Goal: Task Accomplishment & Management: Manage account settings

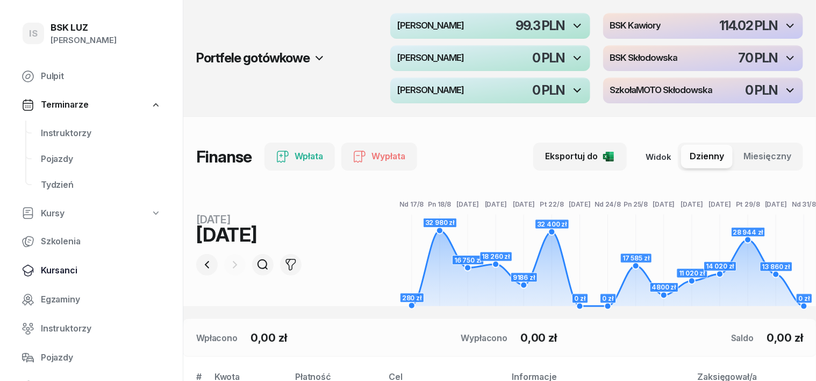
click at [60, 272] on span "Kursanci" at bounding box center [101, 270] width 120 height 14
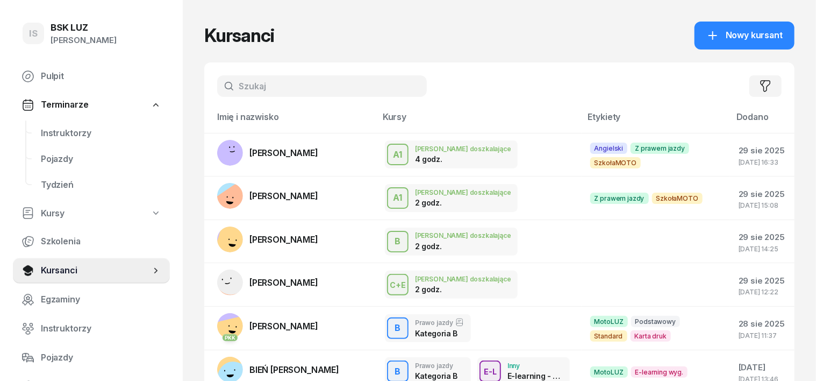
drag, startPoint x: 220, startPoint y: 87, endPoint x: 223, endPoint y: 92, distance: 6.3
click at [222, 89] on input "text" at bounding box center [322, 86] width 210 height 22
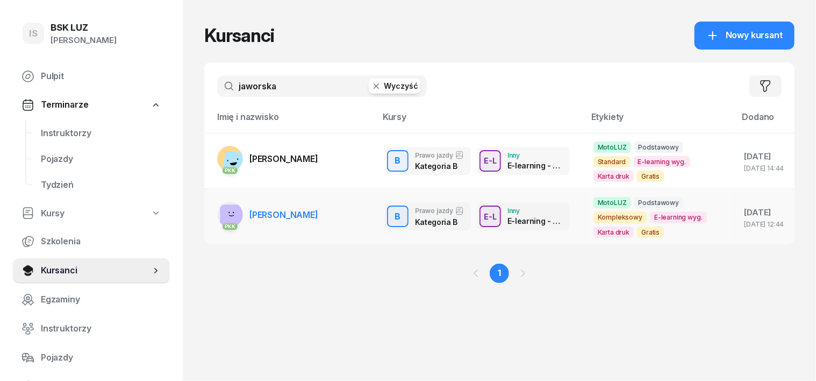
type input "jaworska"
click at [220, 204] on rect at bounding box center [233, 217] width 26 height 26
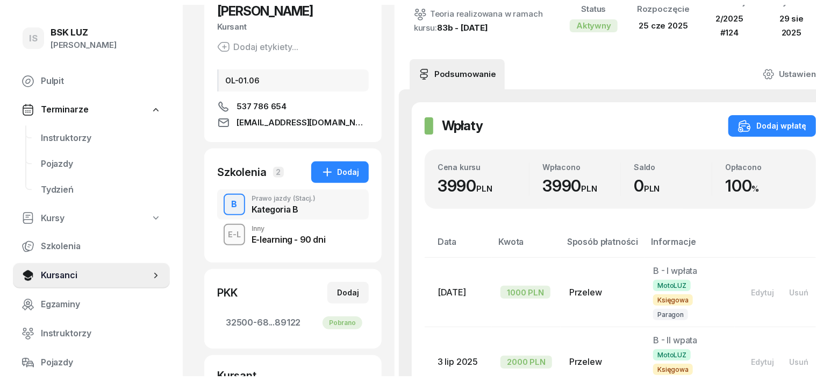
scroll to position [67, 0]
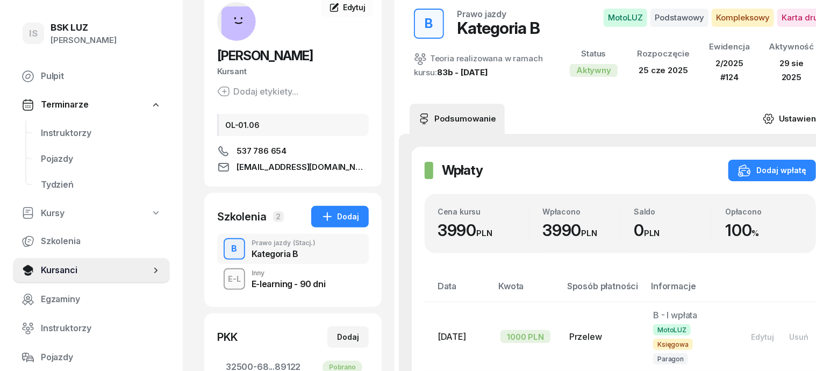
click at [763, 118] on icon at bounding box center [769, 119] width 12 height 12
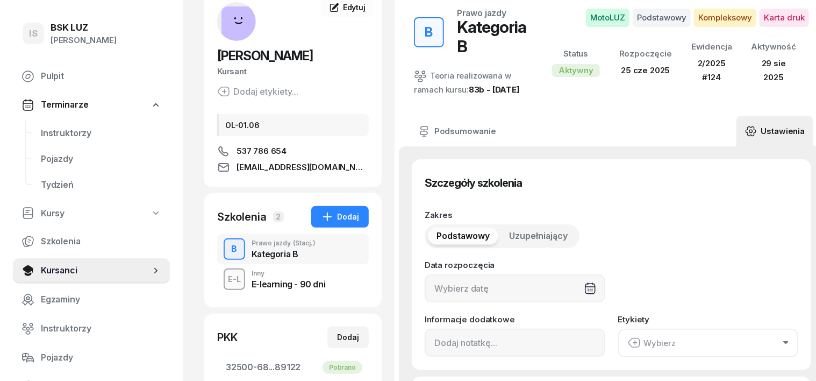
type input "[DATE]"
type input "32"
type input "2/2025"
type input "124"
click at [783, 358] on icon "button" at bounding box center [785, 359] width 5 height 3
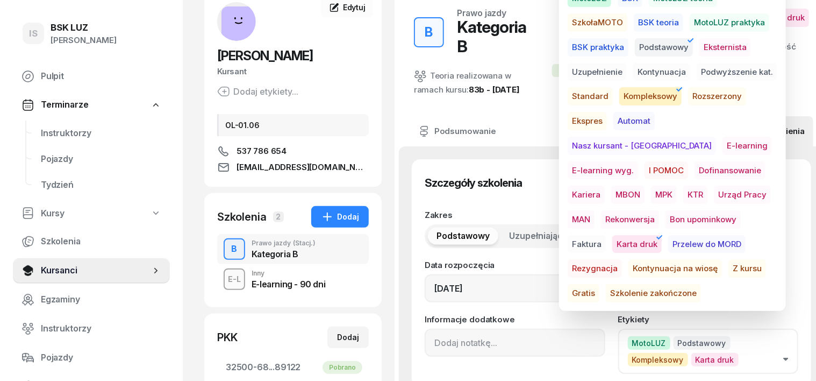
click at [668, 245] on span "Przelew do MORD" at bounding box center [706, 244] width 77 height 18
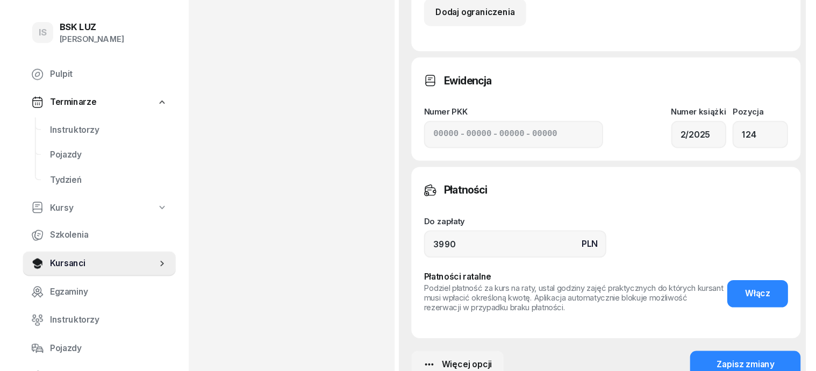
scroll to position [873, 0]
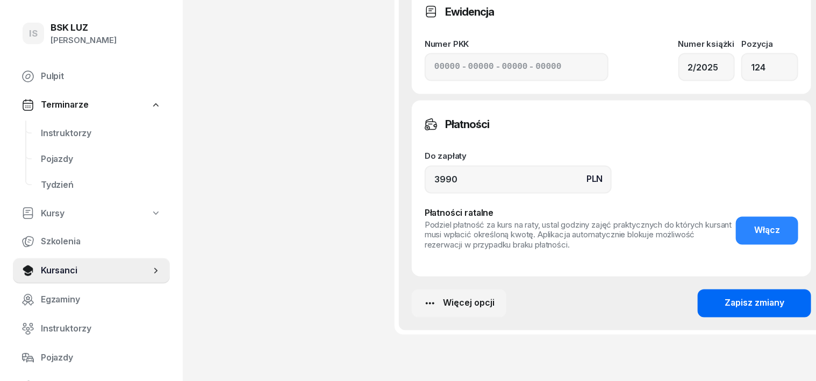
click at [744, 296] on div "Zapisz zmiany" at bounding box center [755, 303] width 60 height 14
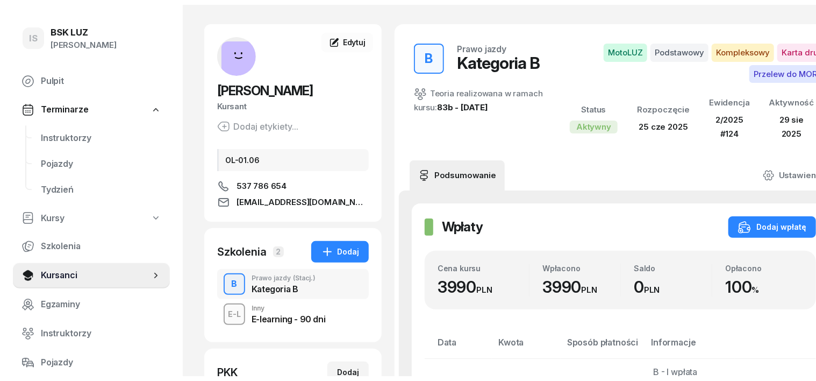
scroll to position [0, 0]
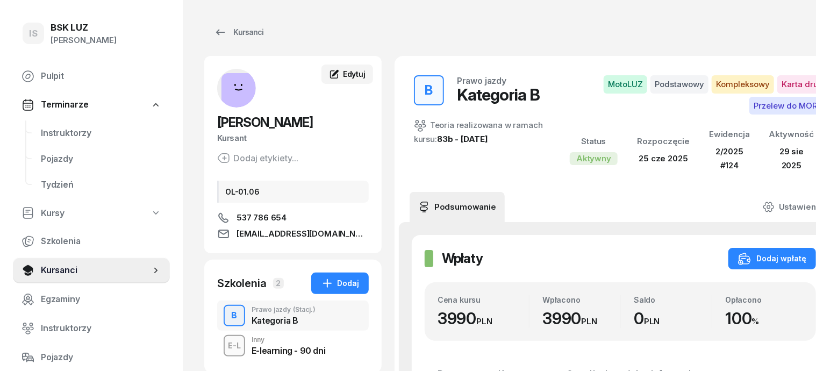
click at [343, 71] on span "Edytuj" at bounding box center [354, 73] width 23 height 9
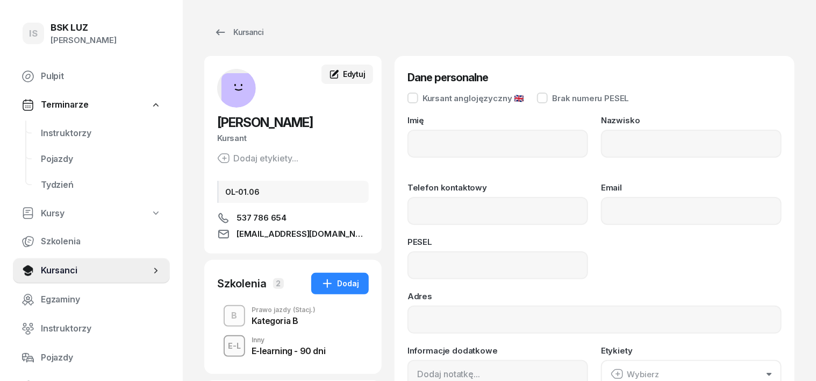
type input "AGATA"
type input "JAWORSKA"
type input "537786654"
type input "[EMAIL_ADDRESS][DOMAIN_NAME]"
type input "06272010785"
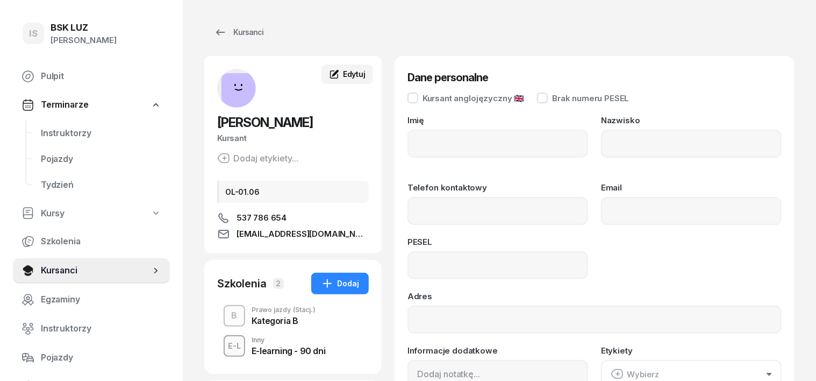
type input "OL-01.06"
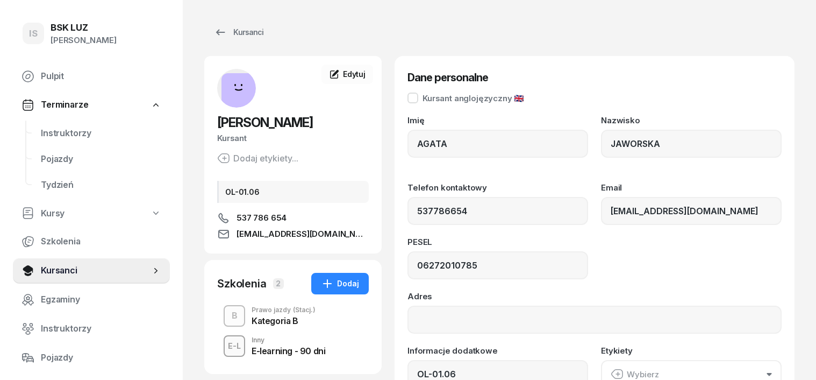
type input "537 786 654"
click at [222, 83] on rect at bounding box center [241, 92] width 39 height 39
click at [227, 314] on div "B" at bounding box center [234, 315] width 15 height 18
